Goal: Information Seeking & Learning: Learn about a topic

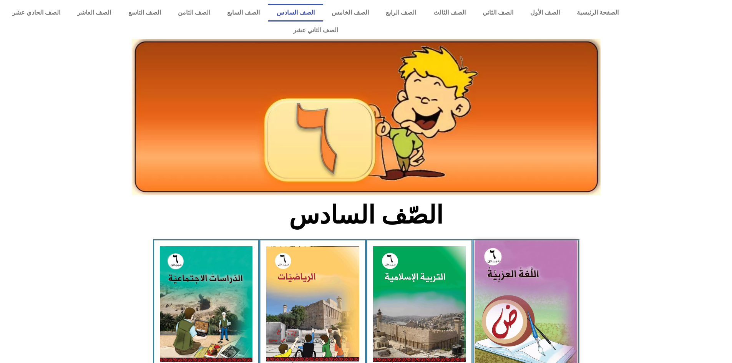
click at [550, 294] on img at bounding box center [526, 305] width 102 height 128
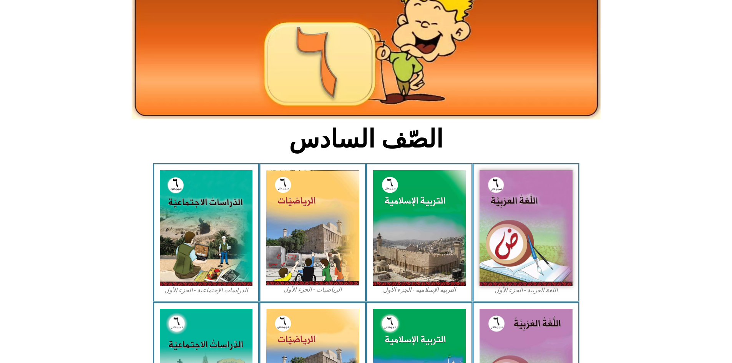
scroll to position [77, 0]
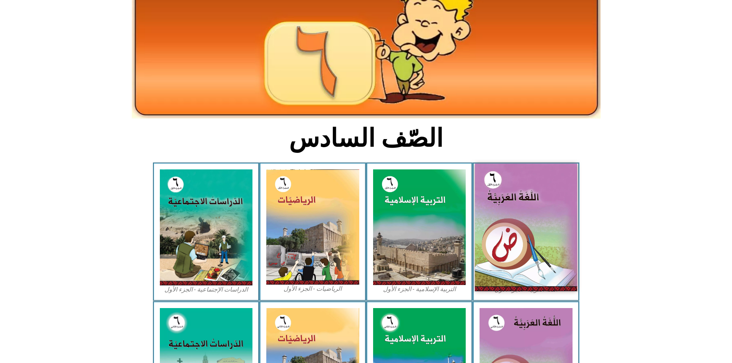
click at [530, 227] on img at bounding box center [526, 228] width 102 height 128
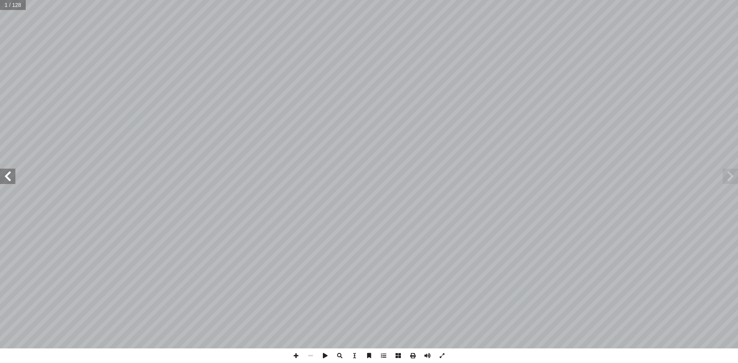
click at [12, 183] on span at bounding box center [7, 176] width 15 height 15
click at [13, 183] on span at bounding box center [7, 176] width 15 height 15
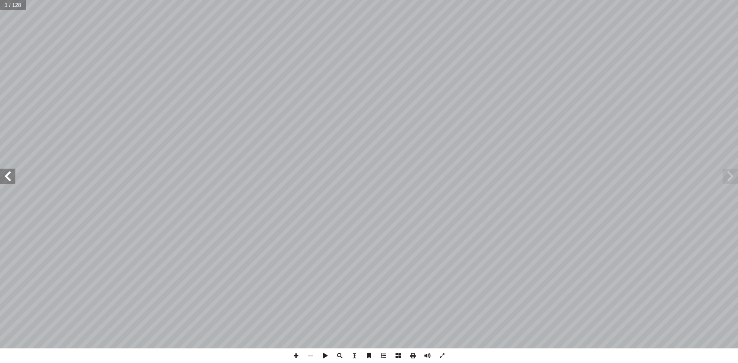
drag, startPoint x: 0, startPoint y: 172, endPoint x: 11, endPoint y: 175, distance: 11.2
click at [7, 173] on span at bounding box center [7, 176] width 15 height 15
click at [11, 175] on span at bounding box center [7, 176] width 15 height 15
click at [10, 177] on span at bounding box center [7, 176] width 15 height 15
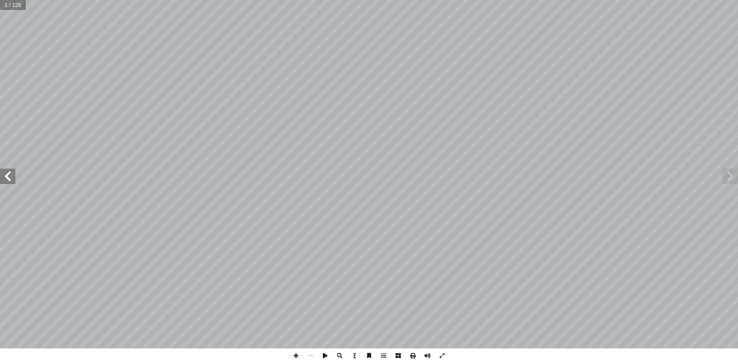
click at [10, 177] on span at bounding box center [7, 176] width 15 height 15
click at [738, 184] on div "١٤ َ ين َ ب ّ وتي َّ الص ِ مييز َّ الت ِ ة َ ريق َ لى ط إ ا ِ جوع ُّ الر ِ ب ِ …" at bounding box center [369, 174] width 738 height 349
click at [4, 177] on span at bounding box center [7, 176] width 15 height 15
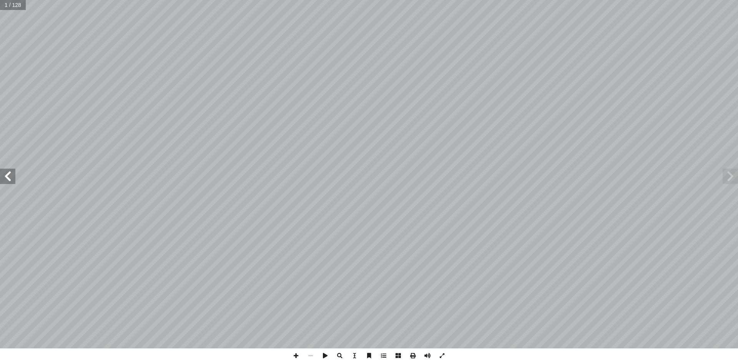
click at [4, 177] on span at bounding box center [7, 176] width 15 height 15
click at [14, 175] on span at bounding box center [7, 176] width 15 height 15
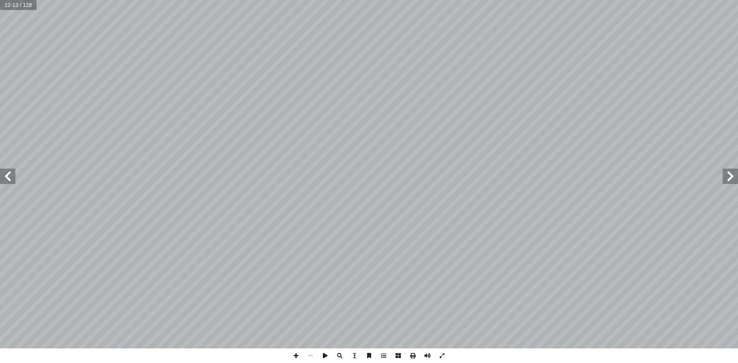
click at [14, 175] on span at bounding box center [7, 176] width 15 height 15
click at [12, 176] on span at bounding box center [7, 176] width 15 height 15
click at [13, 174] on span at bounding box center [7, 176] width 15 height 15
